Goal: Navigation & Orientation: Find specific page/section

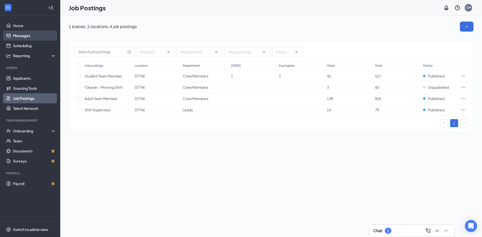
click at [39, 35] on link "Messages" at bounding box center [34, 36] width 43 height 10
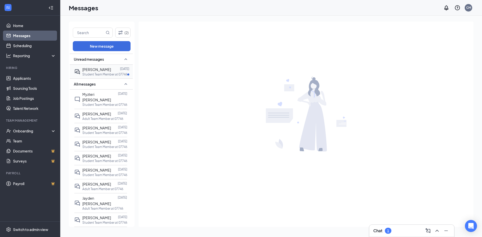
click at [102, 74] on p "Student Team Member at 07746" at bounding box center [104, 74] width 45 height 4
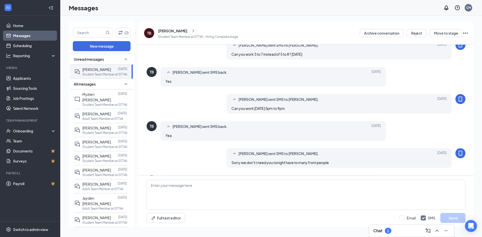
scroll to position [156, 0]
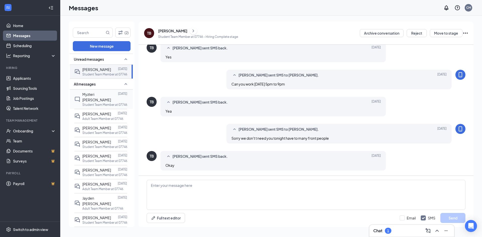
click at [106, 103] on p "Student Team Member at 07746" at bounding box center [104, 105] width 45 height 4
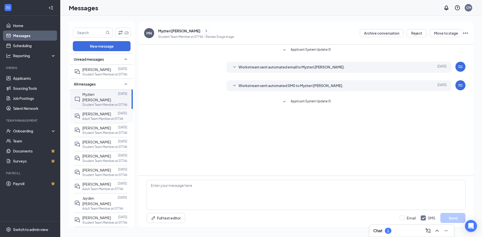
click at [107, 117] on p "Adult Team Member at 07746" at bounding box center [102, 119] width 41 height 4
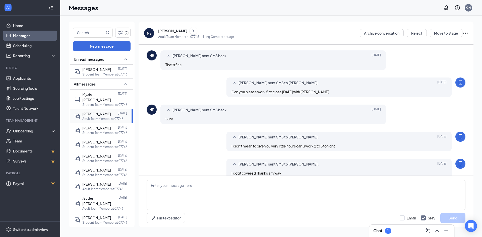
scroll to position [156, 0]
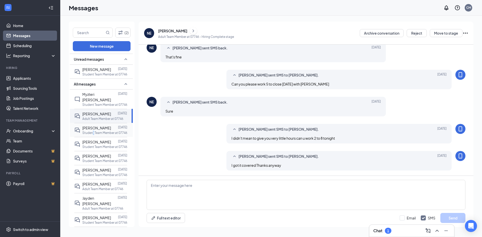
click at [93, 130] on div "[PERSON_NAME] [DATE] Student Team Member at 07746" at bounding box center [100, 130] width 53 height 14
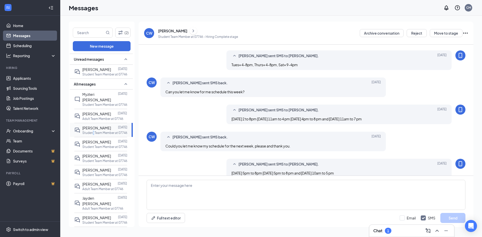
scroll to position [156, 0]
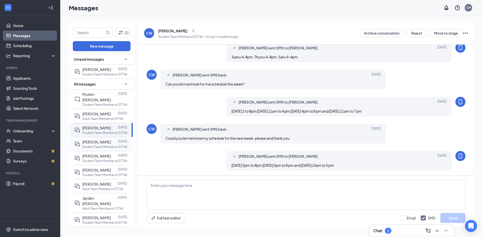
click at [111, 139] on div at bounding box center [114, 142] width 7 height 6
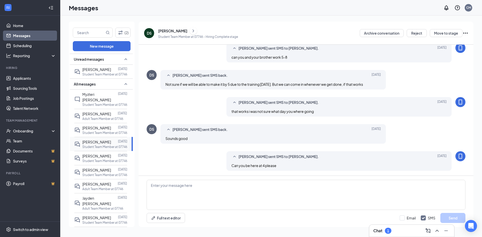
scroll to position [200, 0]
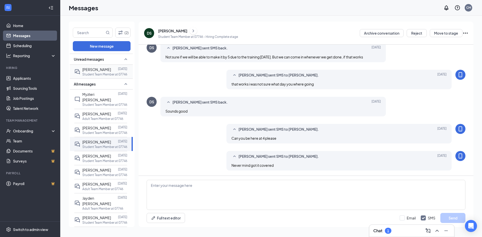
click at [106, 74] on p "Student Team Member at 07746" at bounding box center [104, 74] width 45 height 4
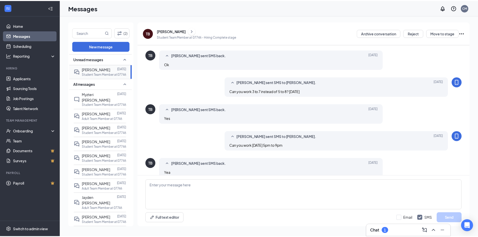
scroll to position [156, 0]
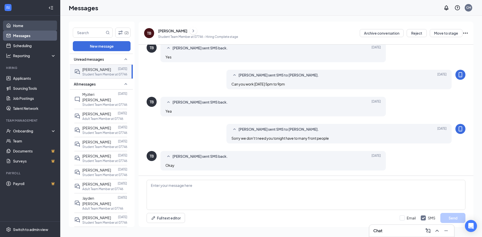
click at [35, 28] on link "Home" at bounding box center [34, 26] width 43 height 10
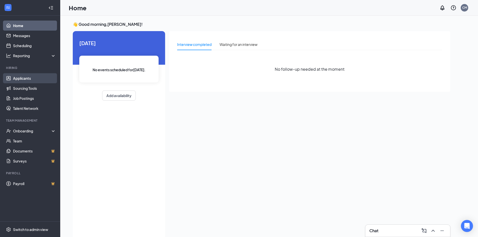
click at [39, 79] on link "Applicants" at bounding box center [34, 78] width 43 height 10
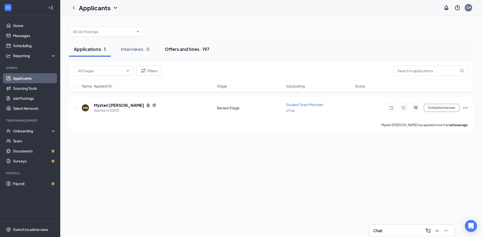
click at [196, 46] on div "Offers and hires · 197" at bounding box center [187, 49] width 45 height 6
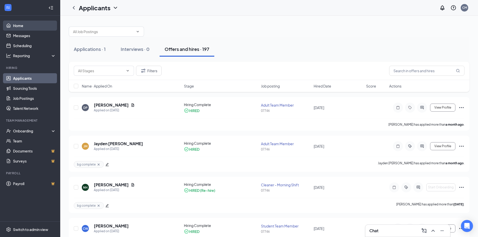
click at [33, 22] on link "Home" at bounding box center [34, 26] width 43 height 10
